Goal: Navigation & Orientation: Go to known website

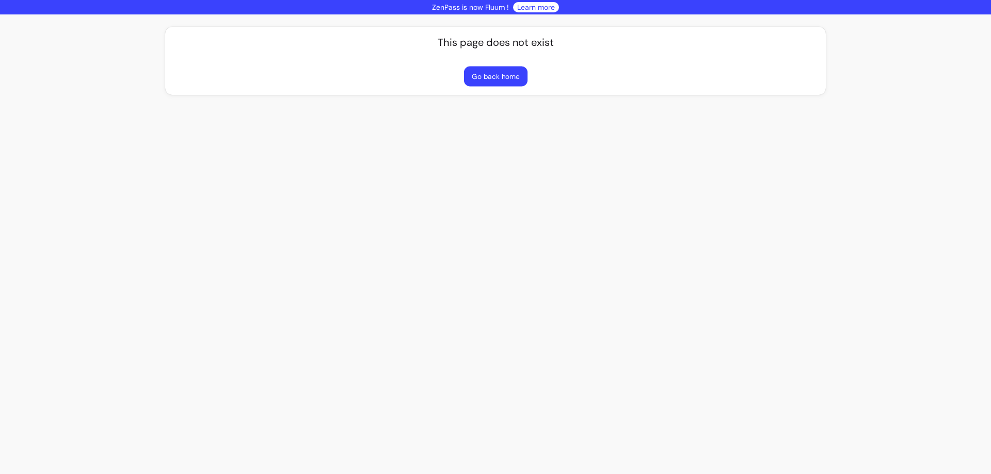
click at [505, 75] on button "Go back home" at bounding box center [494, 77] width 63 height 20
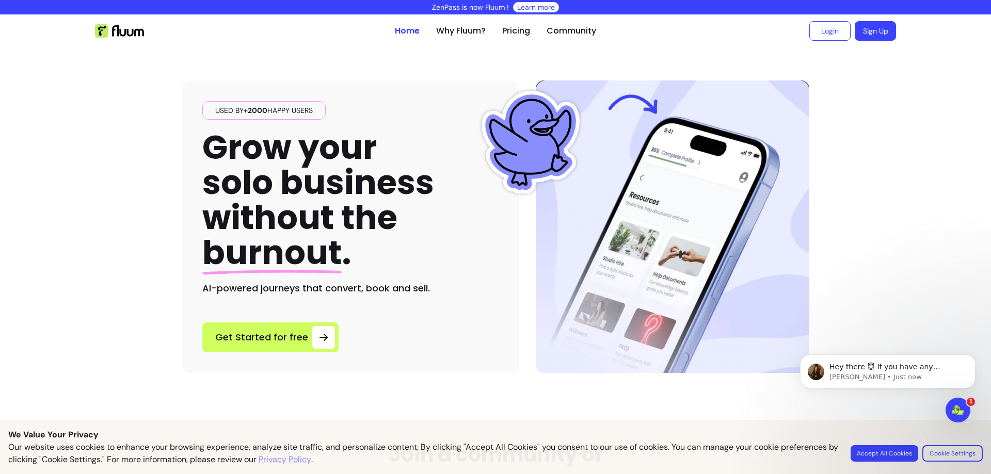
click at [125, 31] on img at bounding box center [119, 30] width 49 height 13
